Goal: Transaction & Acquisition: Purchase product/service

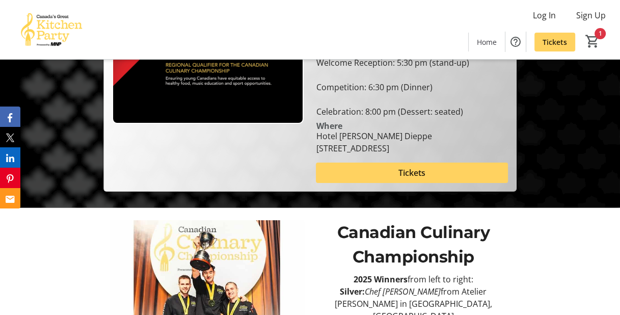
scroll to position [152, 0]
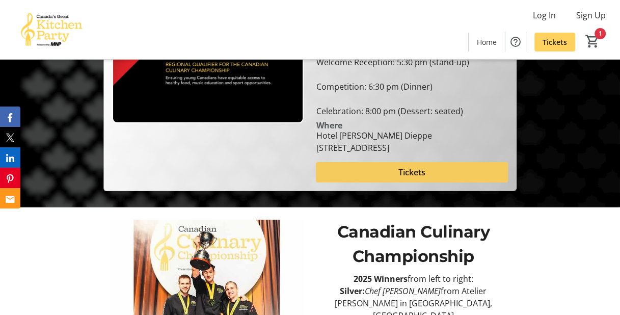
click at [478, 176] on span at bounding box center [412, 172] width 192 height 24
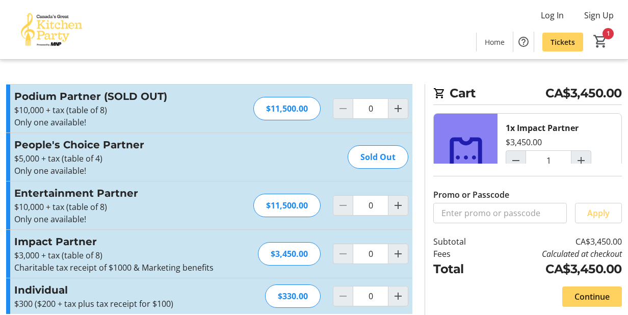
type input "1"
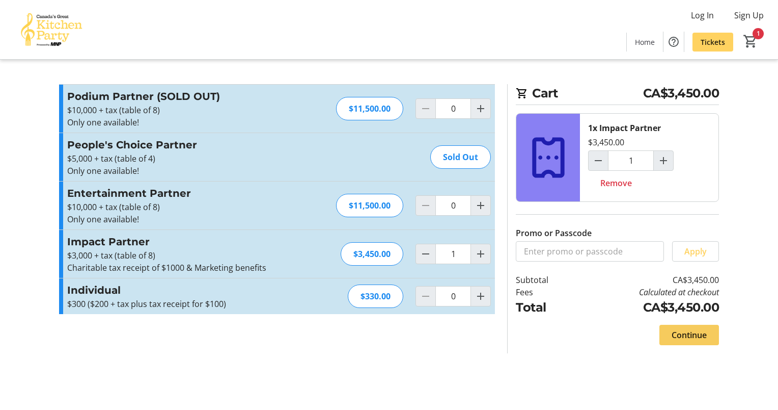
click at [627, 314] on span "Continue" at bounding box center [689, 335] width 35 height 12
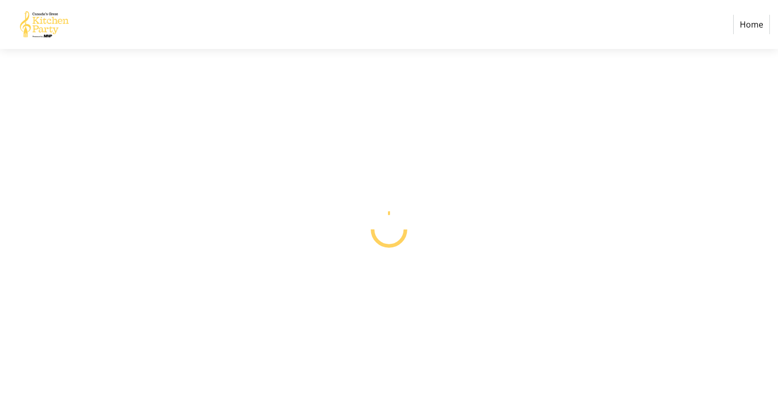
select select "CA"
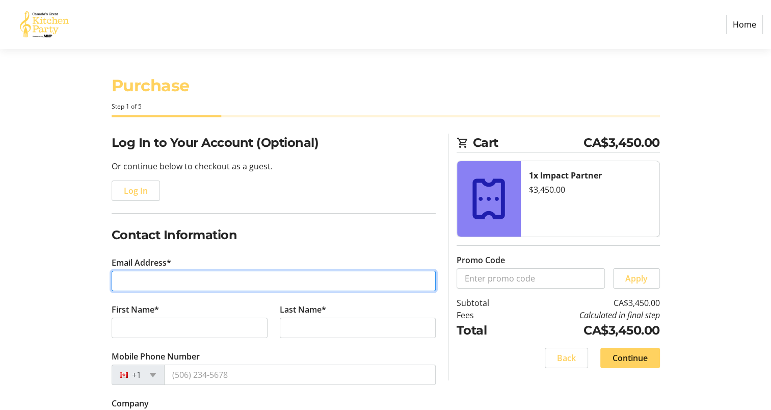
click at [390, 284] on input "Email Address*" at bounding box center [274, 280] width 324 height 20
type input "[PERSON_NAME][EMAIL_ADDRESS][DOMAIN_NAME]"
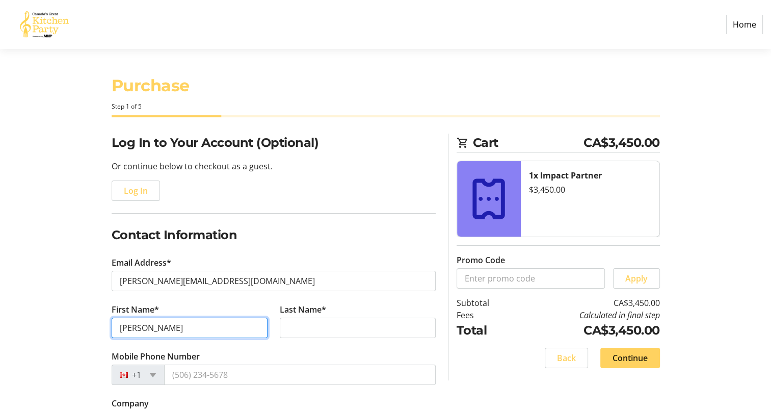
type input "[PERSON_NAME]"
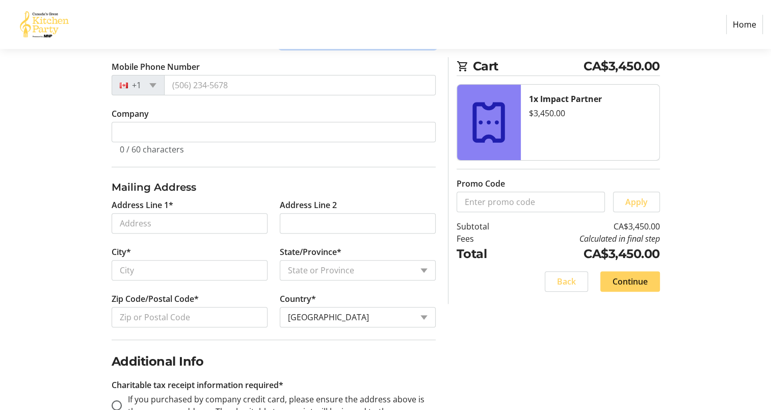
scroll to position [290, 0]
type input "Hemsworth"
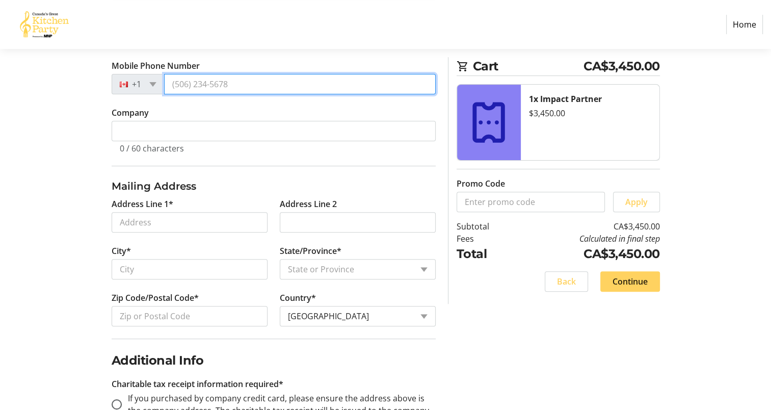
click at [256, 82] on input "Mobile Phone Number" at bounding box center [300, 84] width 272 height 20
type input "[PHONE_NUMBER]"
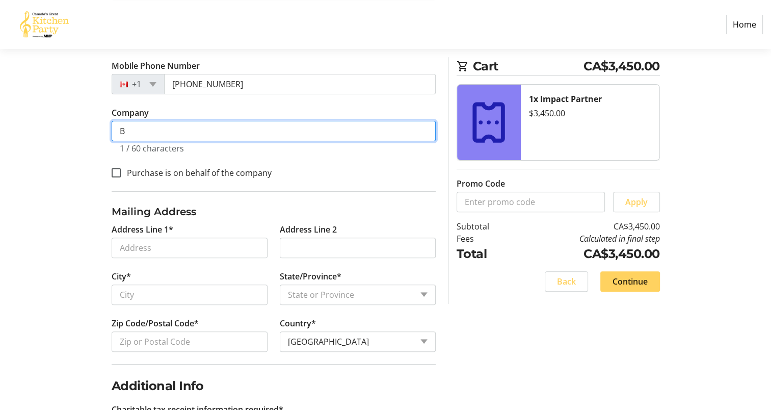
scroll to position [315, 0]
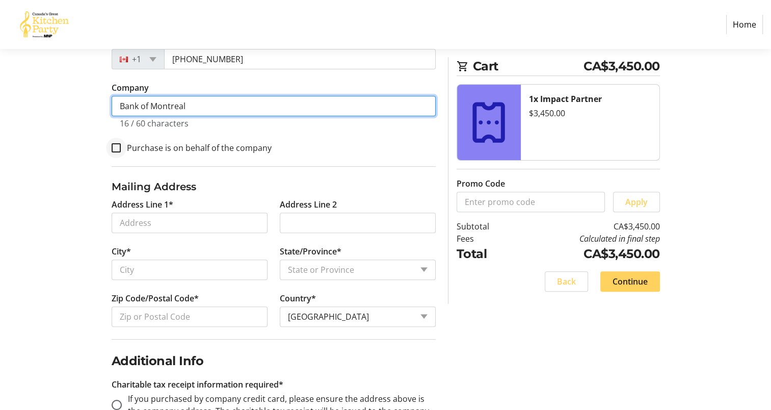
type input "Bank of Montreal"
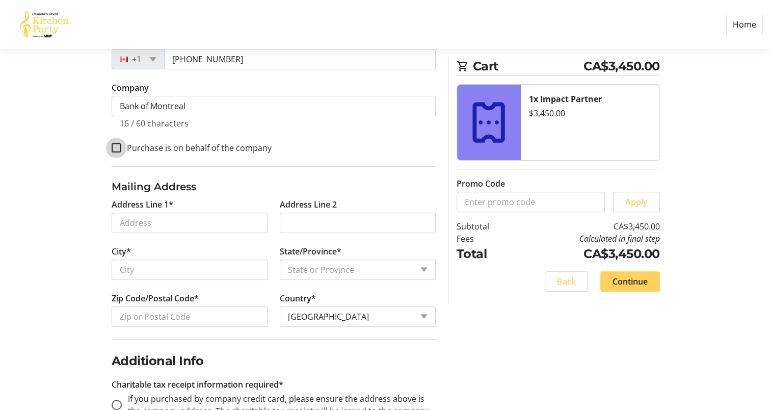
click at [114, 147] on input "Purchase is on behalf of the company" at bounding box center [116, 147] width 9 height 9
checkbox input "true"
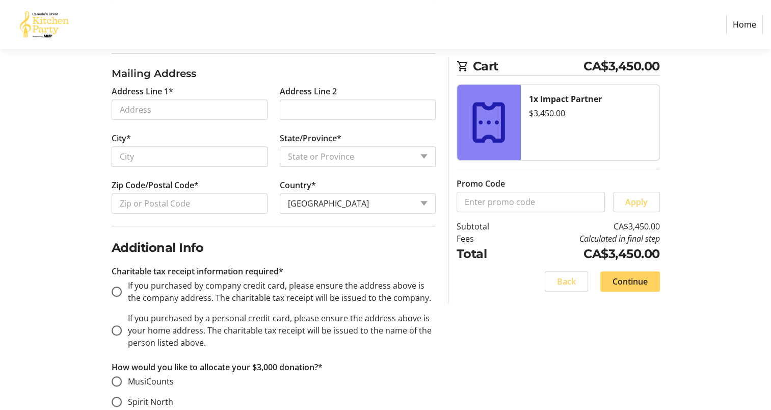
scroll to position [428, 0]
click at [157, 113] on input "Address Line 1*" at bounding box center [190, 110] width 156 height 20
type input "[STREET_ADDRESS]"
type input "Moncton"
select select "NB"
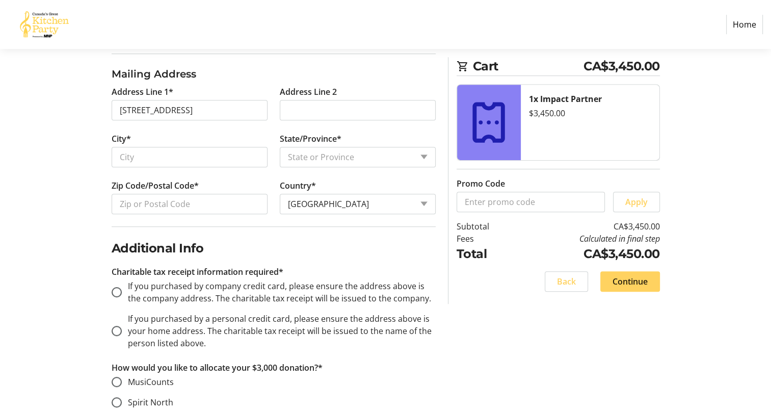
type input "E1C 1C9"
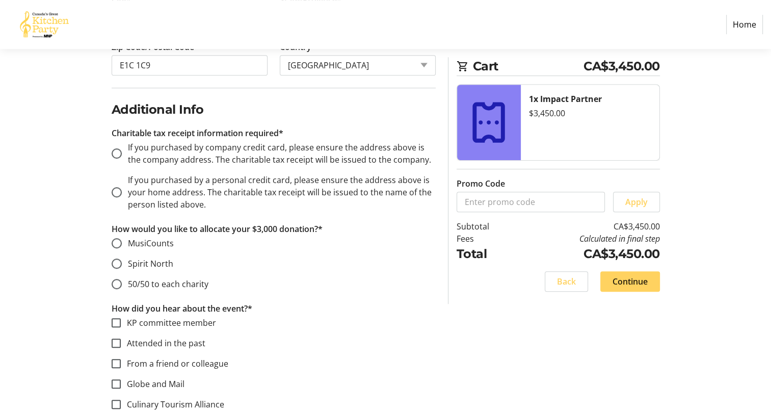
scroll to position [566, 0]
click at [118, 153] on input "If you purchased by company credit card, please ensure the address above is the…" at bounding box center [117, 154] width 10 height 10
radio input "true"
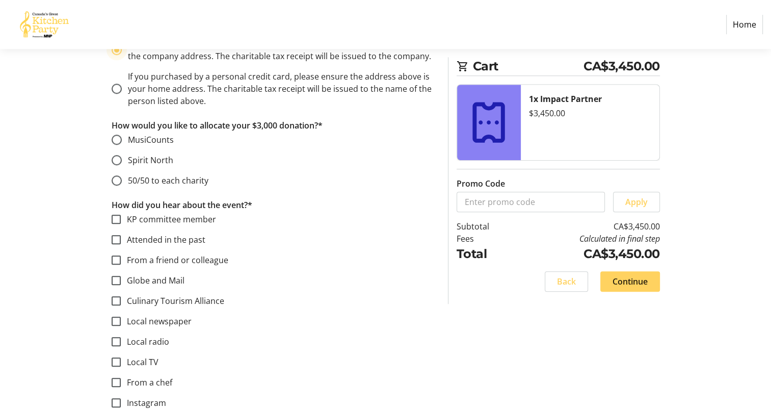
scroll to position [668, 0]
click at [112, 180] on input "50/50 to each charity" at bounding box center [117, 182] width 10 height 10
radio input "true"
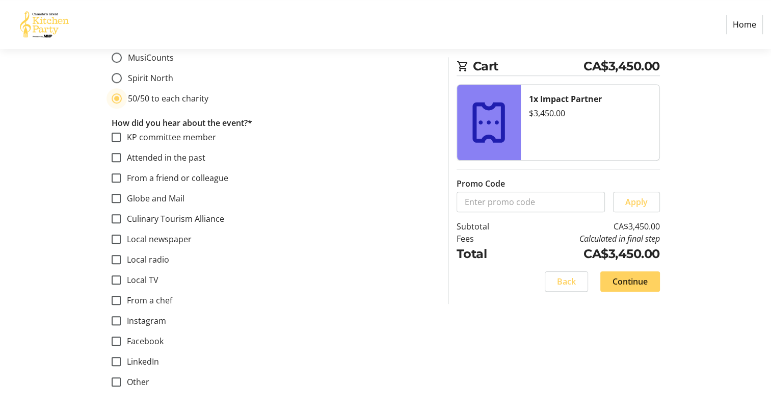
scroll to position [752, 0]
click at [151, 137] on label "KP committee member" at bounding box center [168, 137] width 95 height 12
click at [121, 137] on input "KP committee member" at bounding box center [116, 136] width 9 height 9
checkbox input "true"
click at [140, 179] on label "From a friend or colleague" at bounding box center [174, 178] width 107 height 12
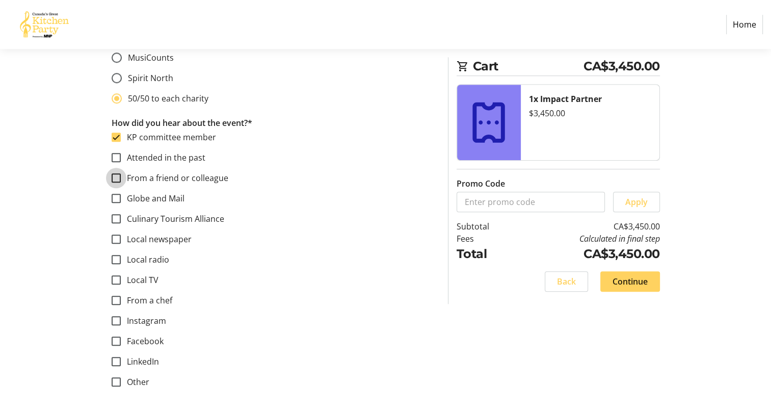
click at [121, 179] on input "From a friend or colleague" at bounding box center [116, 177] width 9 height 9
checkbox input "true"
click at [136, 294] on label "From a chef" at bounding box center [146, 300] width 51 height 12
click at [121, 295] on input "From a chef" at bounding box center [116, 299] width 9 height 9
checkbox input "true"
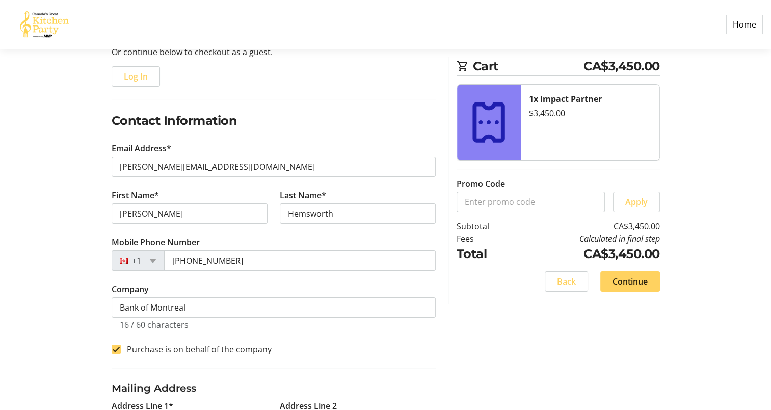
scroll to position [113, 0]
click at [627, 282] on span "Continue" at bounding box center [629, 281] width 35 height 12
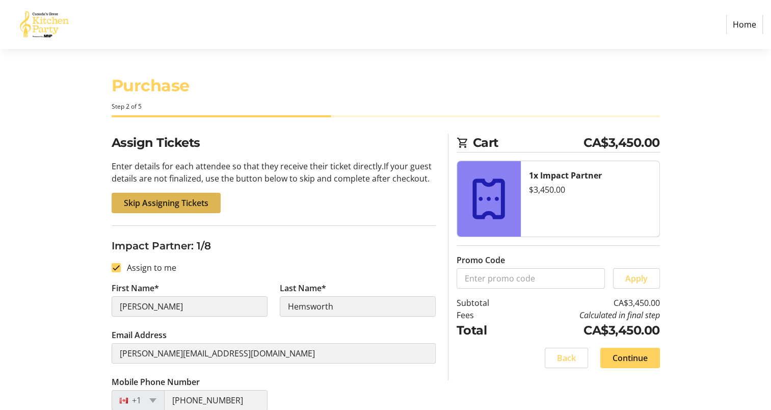
click at [186, 201] on span "Skip Assigning Tickets" at bounding box center [166, 203] width 85 height 12
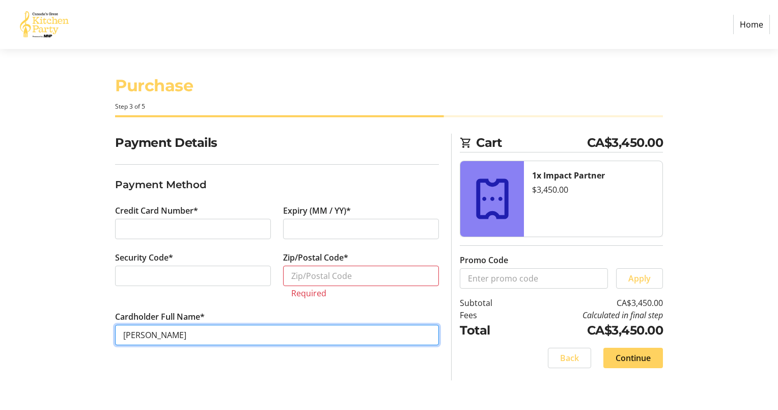
type input "[PERSON_NAME]"
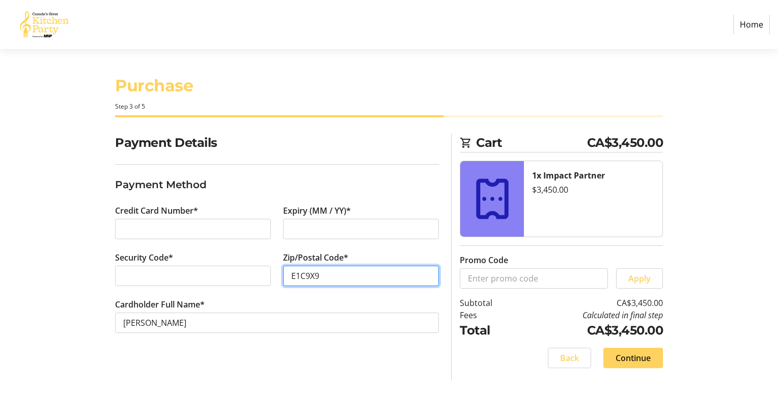
click at [298, 277] on input "E1C9X9" at bounding box center [361, 275] width 156 height 20
type input "E1C9X9"
click at [627, 314] on span "Continue" at bounding box center [633, 357] width 35 height 12
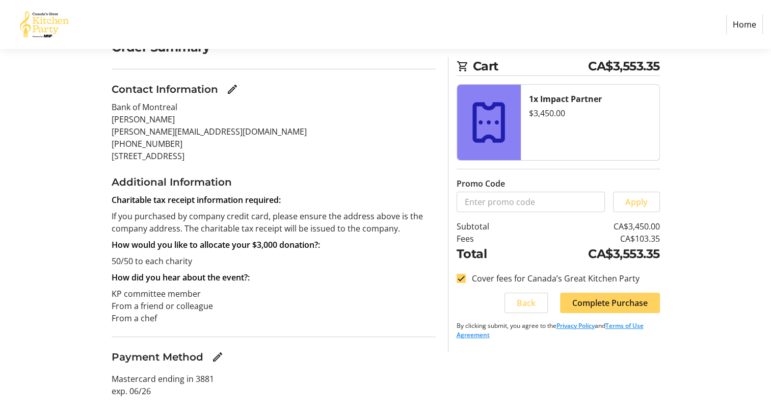
scroll to position [119, 0]
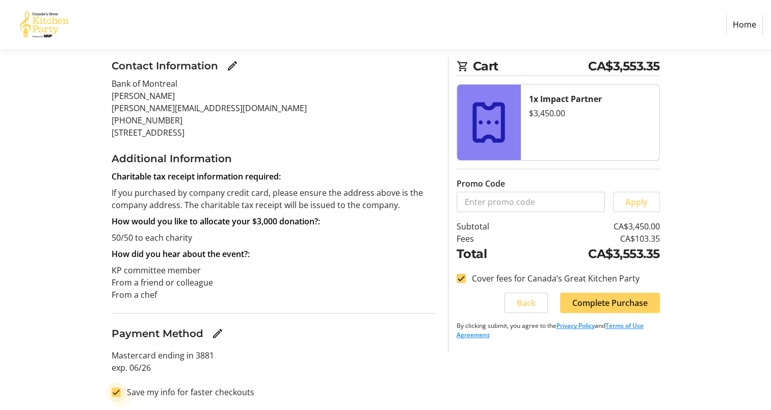
click at [116, 314] on input "Save my info for faster checkouts" at bounding box center [116, 391] width 9 height 9
checkbox input "false"
click at [627, 297] on span "Complete Purchase" at bounding box center [609, 302] width 75 height 12
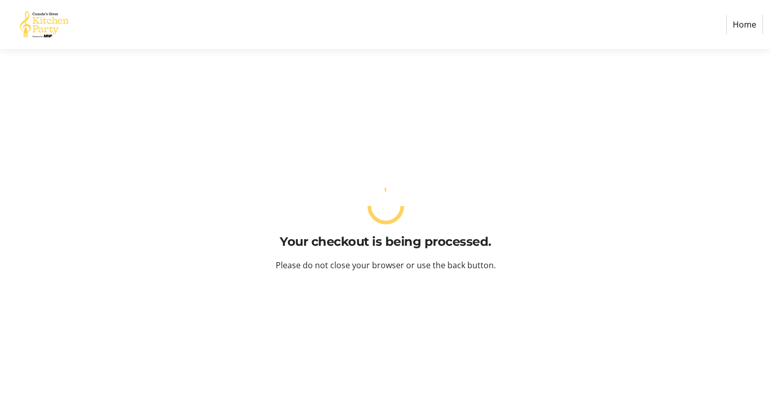
scroll to position [0, 0]
